Goal: Task Accomplishment & Management: Manage account settings

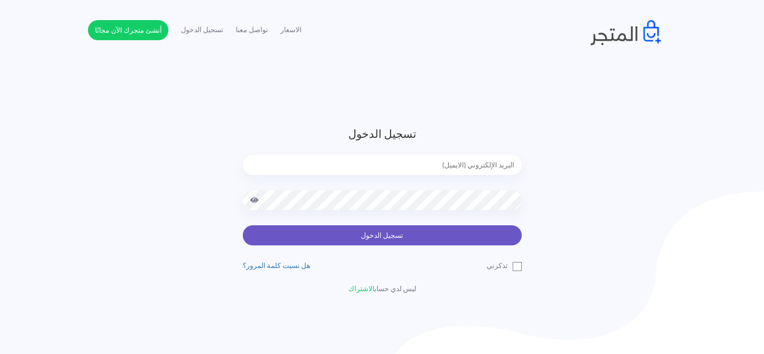
type input "sefsafapr@gmail.com"
click at [341, 233] on button "تسجيل الدخول" at bounding box center [382, 235] width 279 height 20
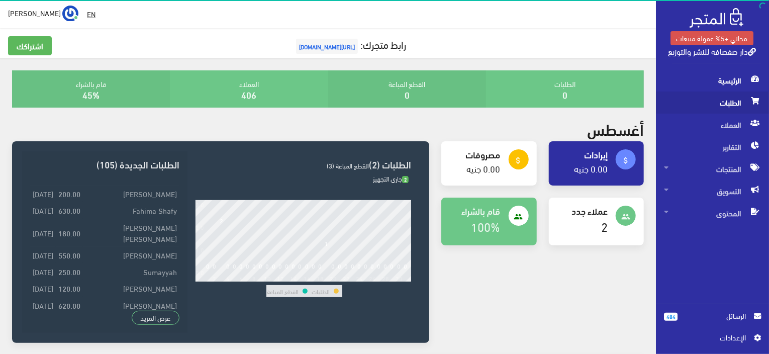
click at [760, 111] on span "الطلبات" at bounding box center [712, 102] width 97 height 22
